Goal: Book appointment/travel/reservation

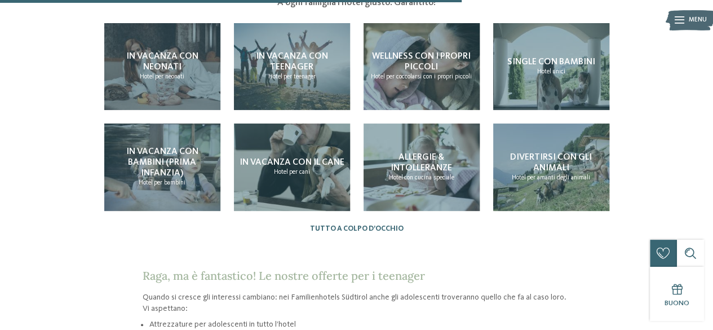
scroll to position [969, 0]
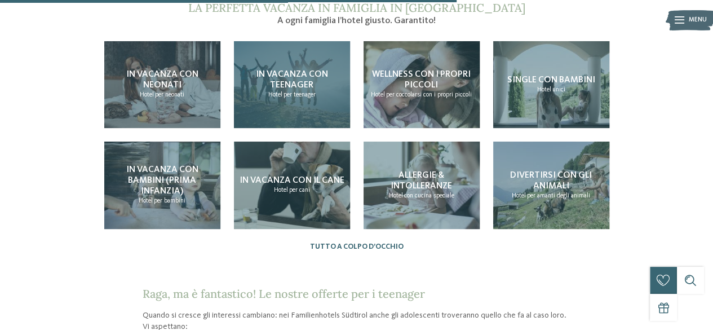
click at [285, 76] on span "In vacanza con teenager" at bounding box center [292, 80] width 72 height 20
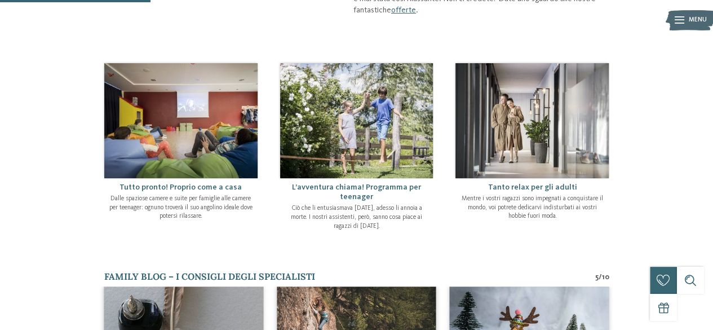
scroll to position [318, 0]
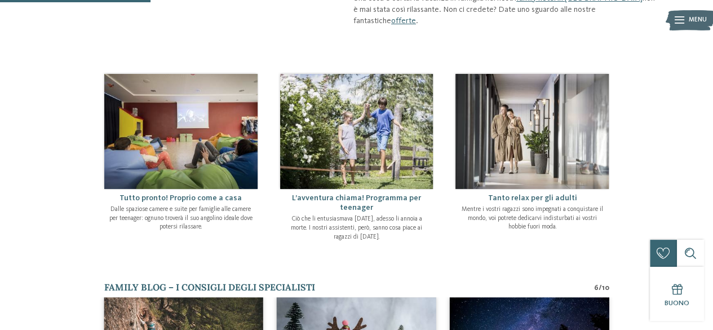
click at [349, 215] on p "Ciò che li entusiasmava un anno fa, adesso li annoia a morte. I nostri assisten…" at bounding box center [357, 228] width 144 height 26
click at [355, 199] on span "L’avventura chiama! Programma per teenager" at bounding box center [356, 202] width 129 height 17
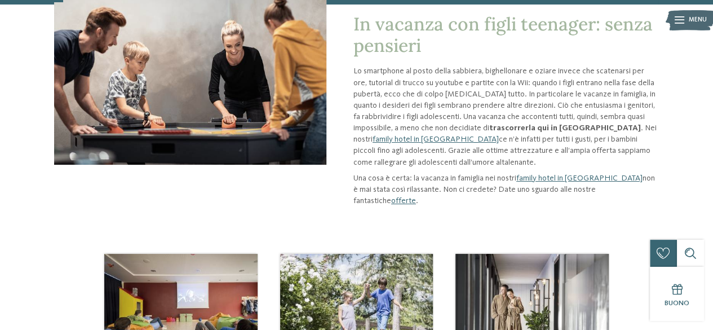
scroll to position [134, 0]
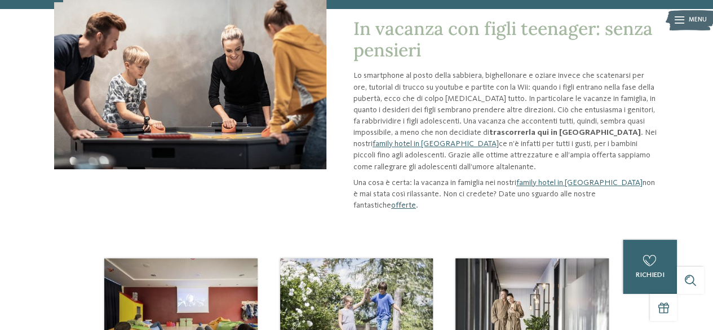
click at [416, 201] on link "offerte" at bounding box center [403, 205] width 25 height 8
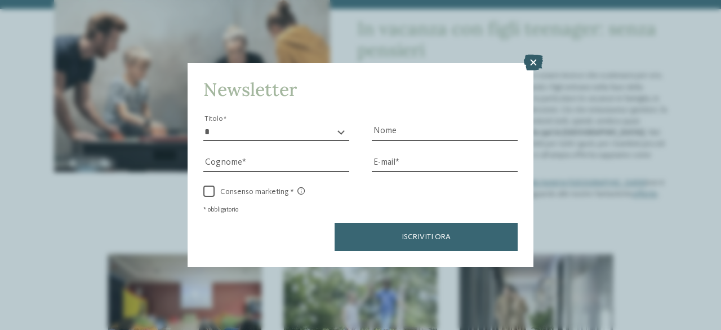
click at [538, 67] on icon at bounding box center [533, 63] width 19 height 16
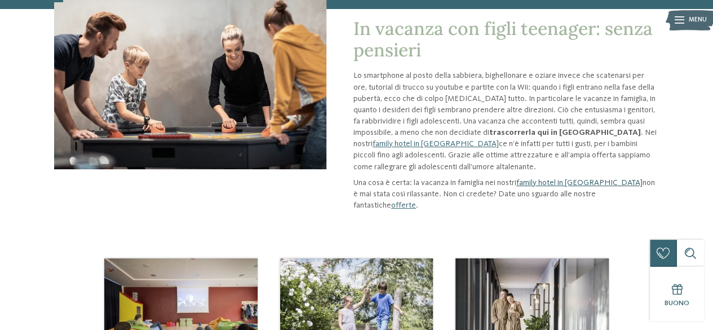
click at [575, 182] on link "family hotel in [GEOGRAPHIC_DATA]" at bounding box center [579, 183] width 126 height 8
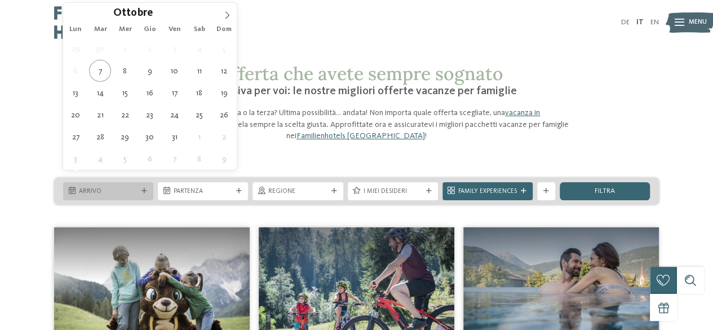
click at [145, 188] on icon at bounding box center [144, 191] width 6 height 6
click at [229, 16] on icon at bounding box center [227, 15] width 8 height 8
type div "[DATE]"
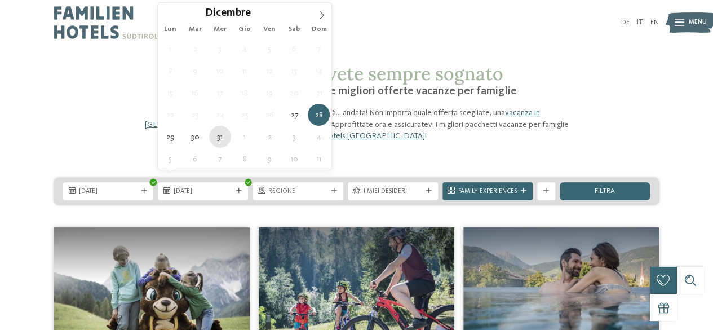
type div "[DATE]"
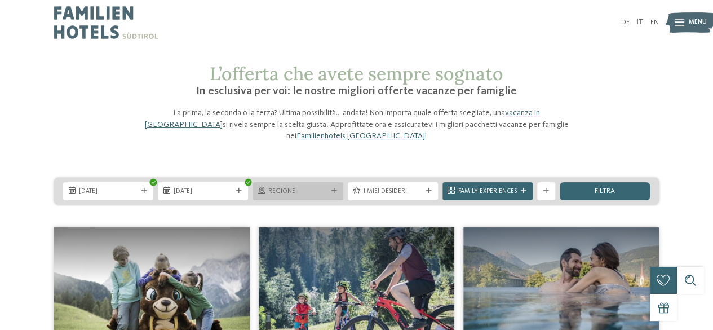
click at [324, 184] on div "Regione" at bounding box center [298, 191] width 90 height 18
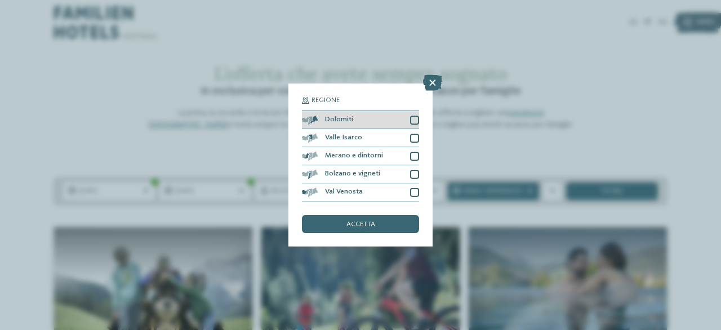
click at [414, 121] on div at bounding box center [414, 120] width 9 height 9
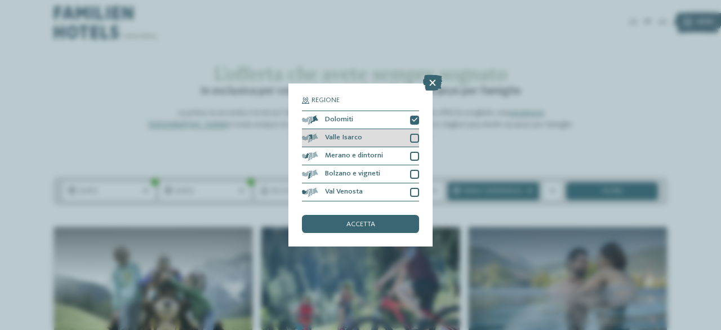
click at [415, 135] on div at bounding box center [414, 138] width 9 height 9
click at [415, 147] on div "Valle Isarco" at bounding box center [360, 138] width 117 height 18
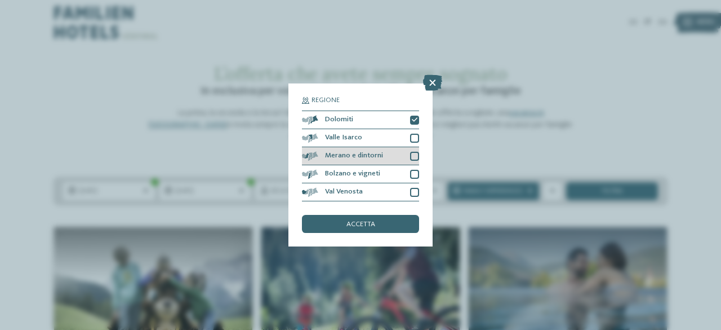
click at [414, 158] on div at bounding box center [414, 156] width 9 height 9
click at [414, 138] on div at bounding box center [414, 138] width 9 height 9
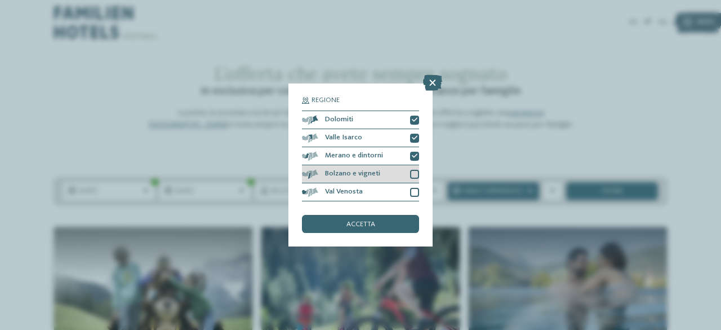
click at [416, 169] on div "Bolzano e vigneti" at bounding box center [360, 174] width 117 height 18
click at [415, 188] on div at bounding box center [414, 192] width 9 height 9
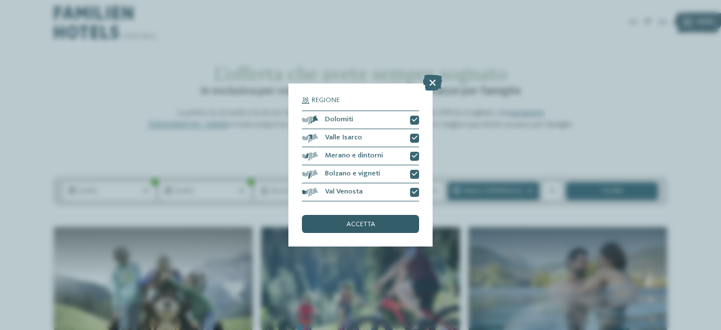
click at [371, 225] on span "accetta" at bounding box center [361, 224] width 29 height 7
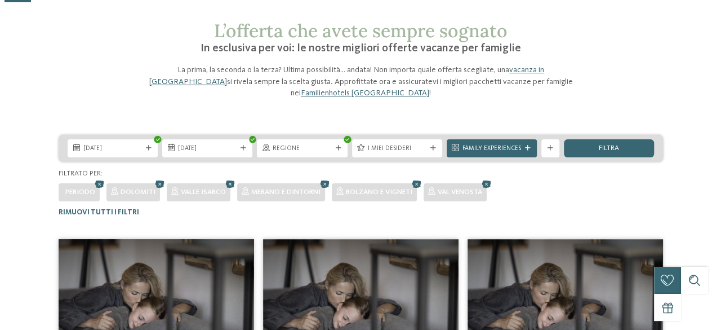
scroll to position [19, 0]
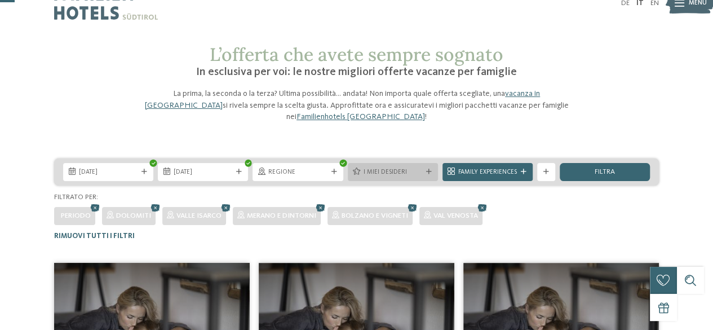
click at [430, 169] on icon at bounding box center [429, 172] width 6 height 6
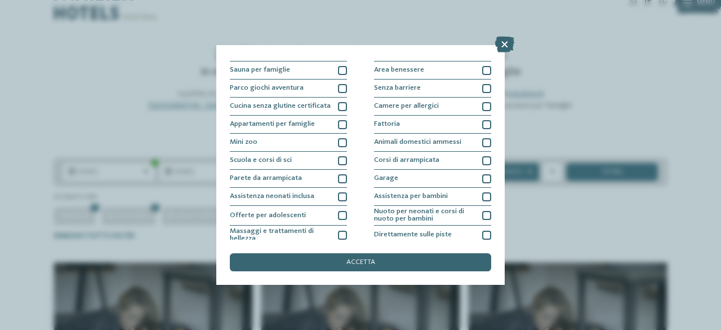
scroll to position [143, 0]
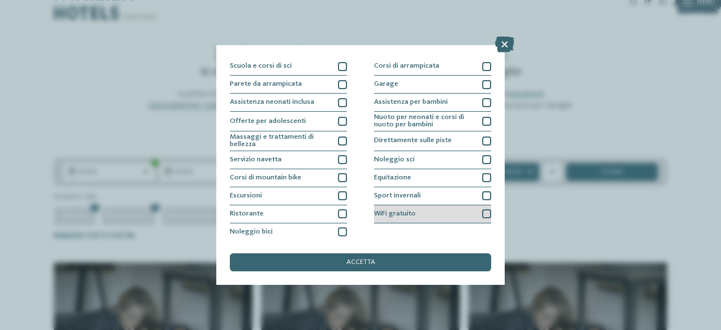
click at [482, 214] on div at bounding box center [486, 213] width 9 height 9
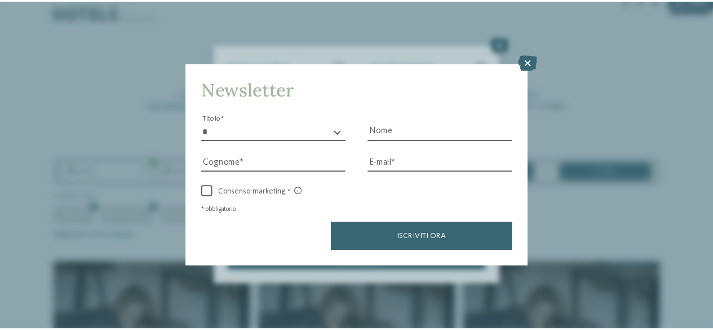
scroll to position [103, 0]
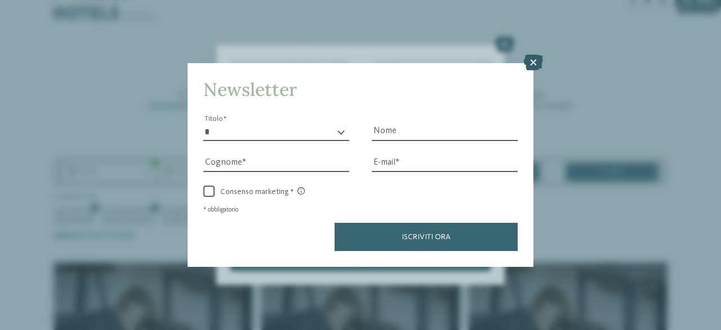
click at [534, 56] on icon at bounding box center [533, 63] width 19 height 16
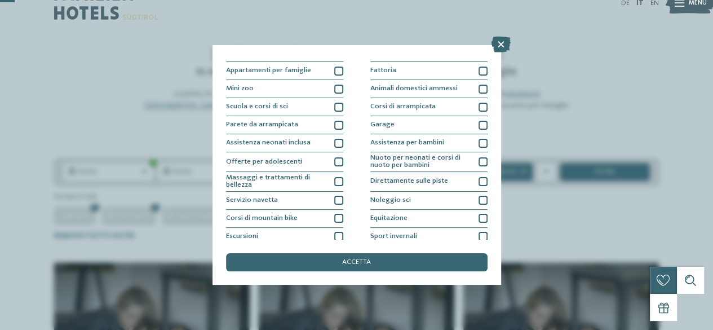
scroll to position [143, 0]
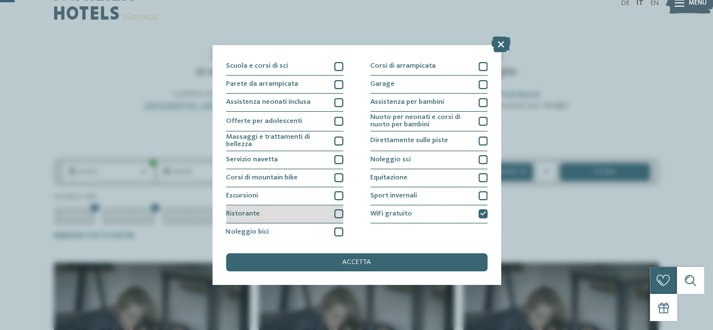
click at [334, 211] on div at bounding box center [338, 213] width 9 height 9
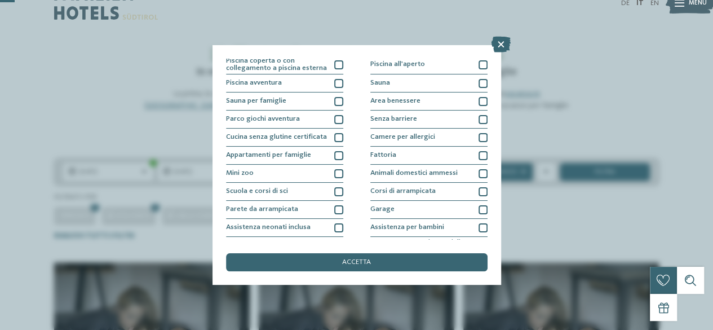
scroll to position [0, 0]
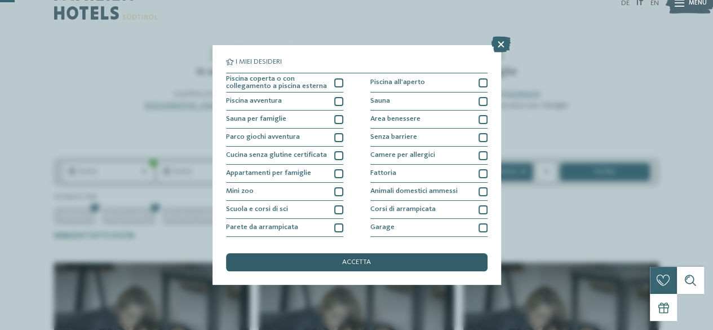
click at [345, 268] on div "accetta" at bounding box center [357, 262] width 262 height 18
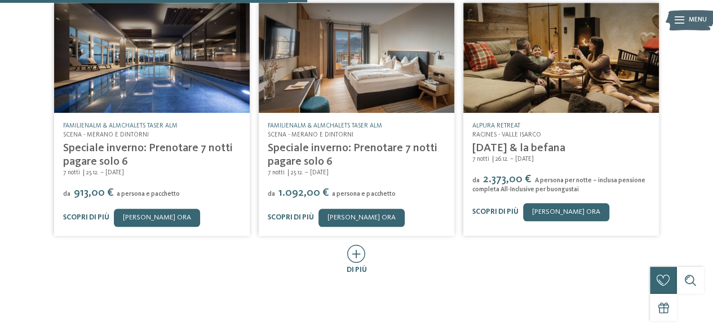
scroll to position [529, 0]
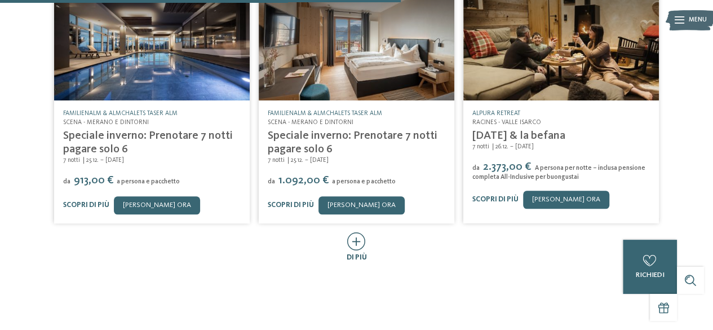
click at [355, 232] on icon at bounding box center [356, 241] width 19 height 18
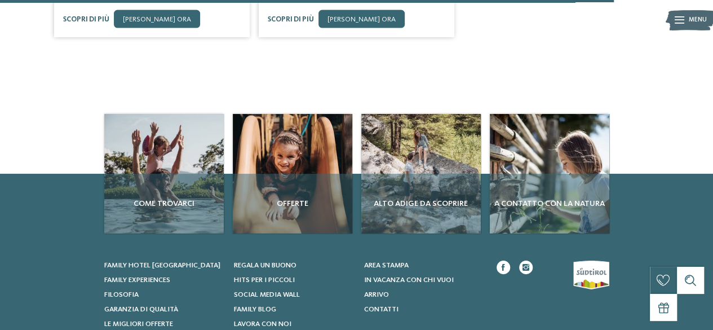
scroll to position [1183, 0]
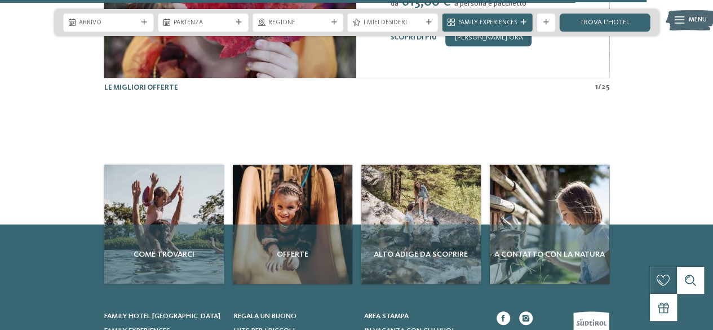
scroll to position [2730, 0]
